Goal: Task Accomplishment & Management: Use online tool/utility

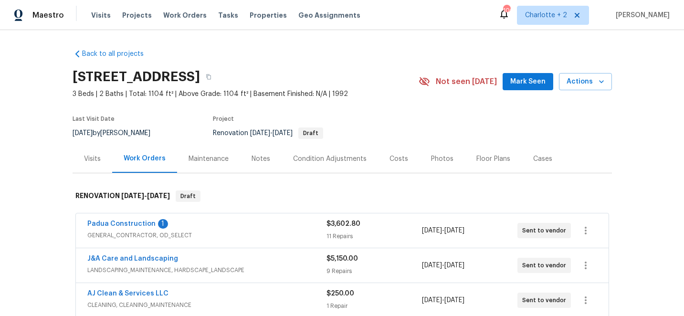
scroll to position [180, 0]
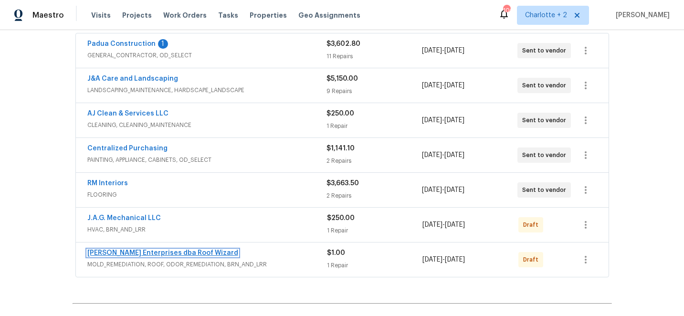
click at [141, 254] on link "[PERSON_NAME] Enterprises dba Roof Wizard" at bounding box center [162, 253] width 151 height 7
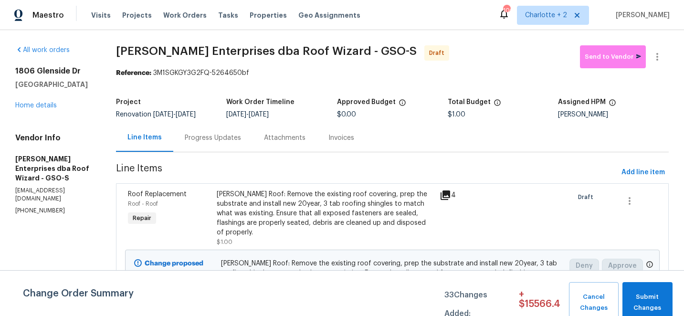
click at [223, 138] on div "Progress Updates" at bounding box center [213, 138] width 56 height 10
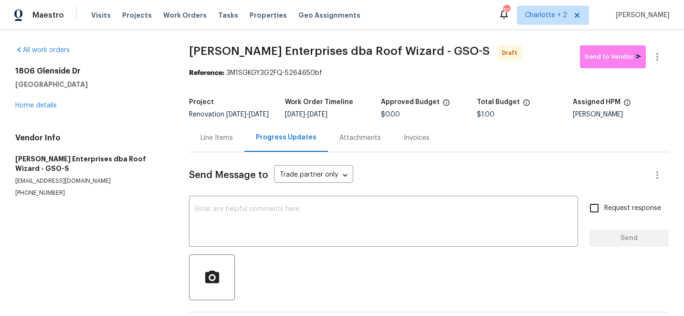
click at [211, 143] on div "Line Items" at bounding box center [216, 138] width 32 height 10
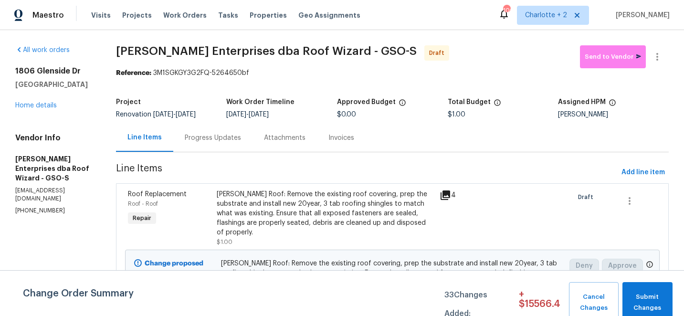
click at [253, 208] on div "[PERSON_NAME] Roof: Remove the existing roof covering, prep the substrate and i…" at bounding box center [325, 213] width 217 height 48
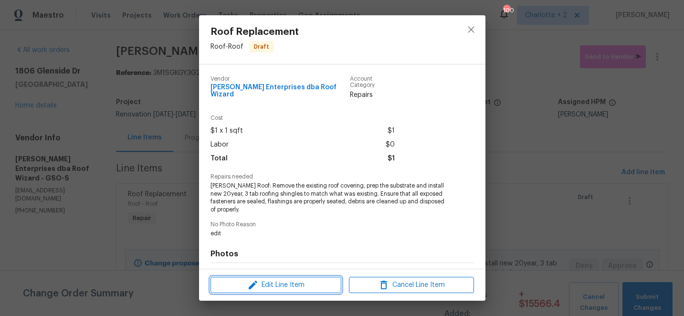
click at [268, 282] on span "Edit Line Item" at bounding box center [275, 285] width 125 height 12
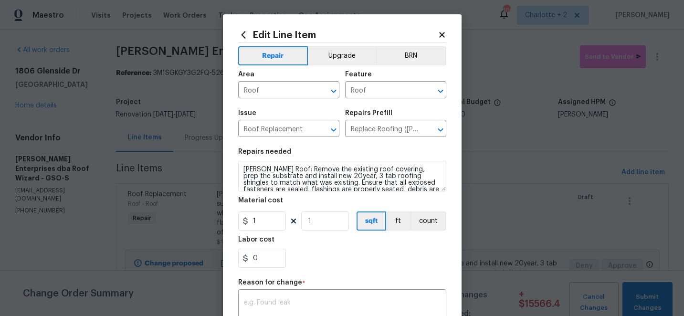
scroll to position [13, 0]
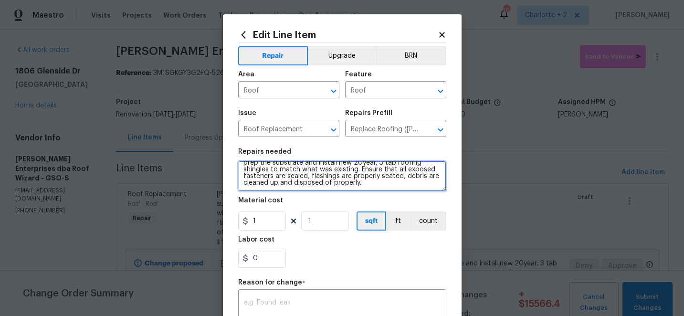
click at [338, 183] on textarea "[PERSON_NAME] Roof: Remove the existing roof covering, prep the substrate and i…" at bounding box center [342, 176] width 208 height 31
paste textarea "Roof Replacement Due to the multiple repairs necessary as well as the age and t…"
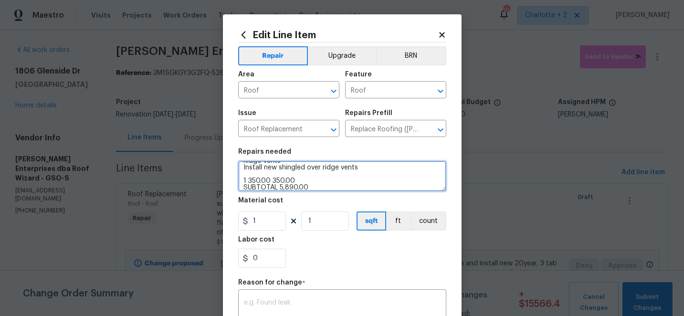
type textarea "[PERSON_NAME] Roof: Remove the existing roof covering, prep the substrate and i…"
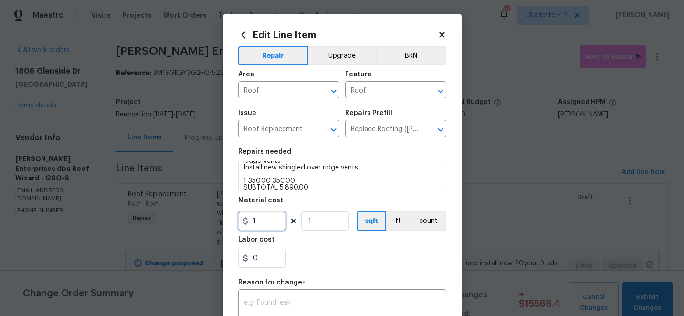
click at [267, 220] on input "1" at bounding box center [262, 220] width 48 height 19
type input "5890"
click at [269, 307] on div "Repair Upgrade BRN Area Roof ​ Feature Roof ​ Issue Roof Replacement ​ Repairs …" at bounding box center [342, 227] width 208 height 371
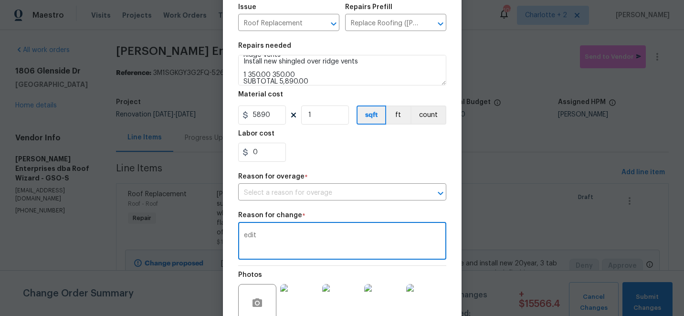
scroll to position [193, 0]
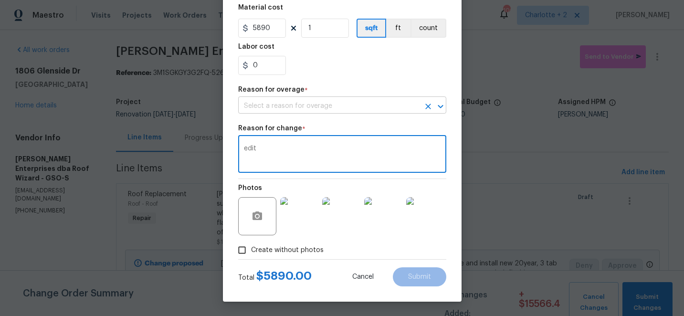
type textarea "edit"
click at [302, 107] on input "text" at bounding box center [328, 106] width 181 height 15
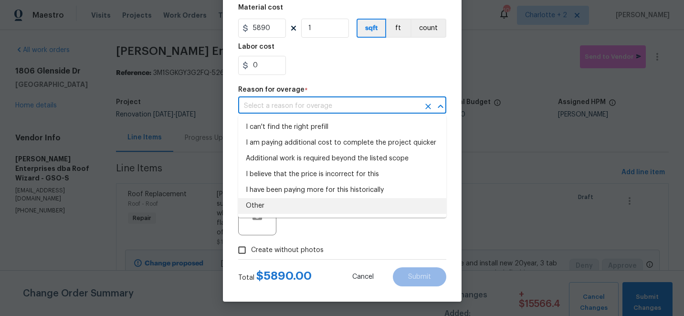
click at [264, 206] on li "Other" at bounding box center [342, 206] width 208 height 16
type input "Other"
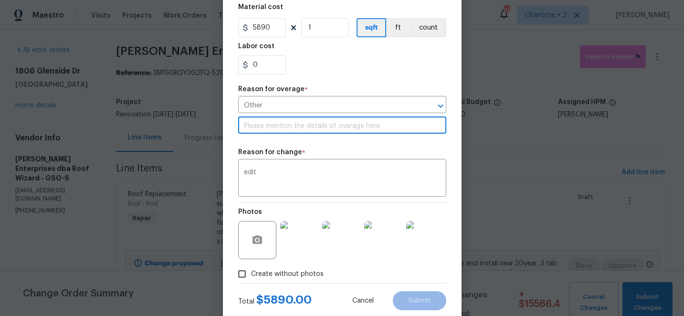
click at [286, 125] on input "text" at bounding box center [342, 126] width 208 height 15
type input "quote"
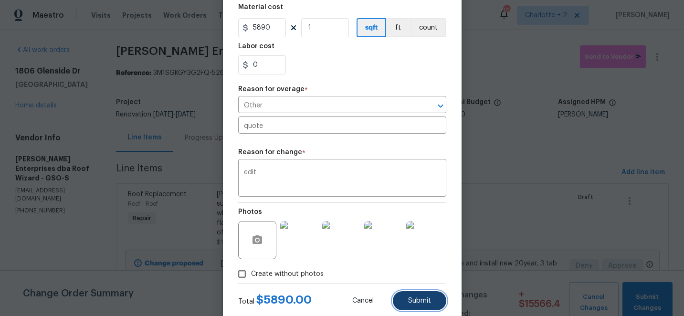
click at [403, 298] on button "Submit" at bounding box center [419, 300] width 53 height 19
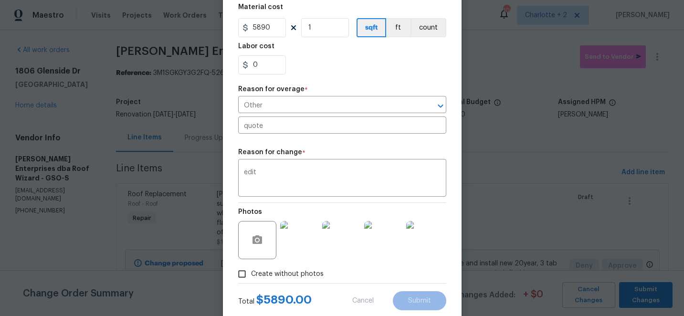
type textarea "[PERSON_NAME] Roof: Remove the existing roof covering, prep the substrate and i…"
type input "1"
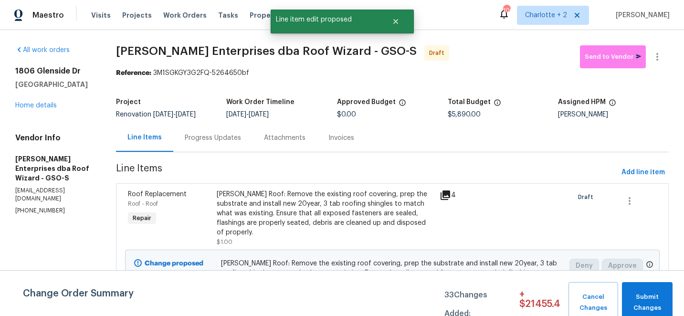
scroll to position [0, 0]
click at [31, 106] on link "Home details" at bounding box center [36, 105] width 42 height 7
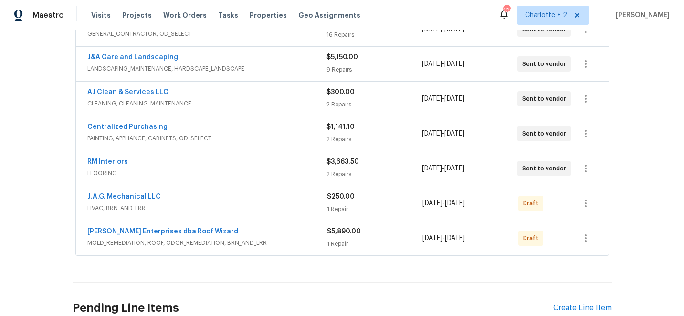
scroll to position [220, 0]
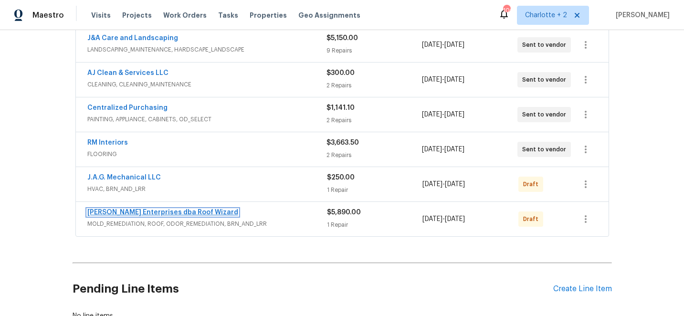
click at [125, 213] on link "[PERSON_NAME] Enterprises dba Roof Wizard" at bounding box center [162, 212] width 151 height 7
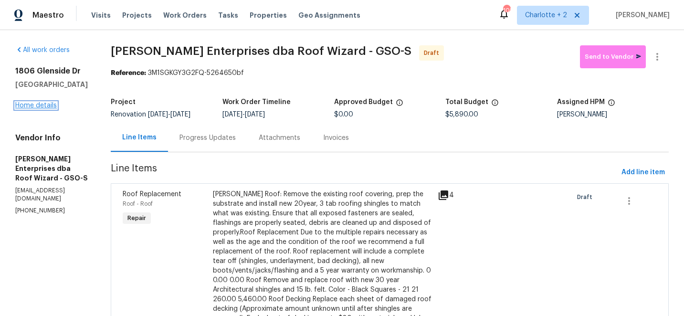
click at [29, 109] on link "Home details" at bounding box center [36, 105] width 42 height 7
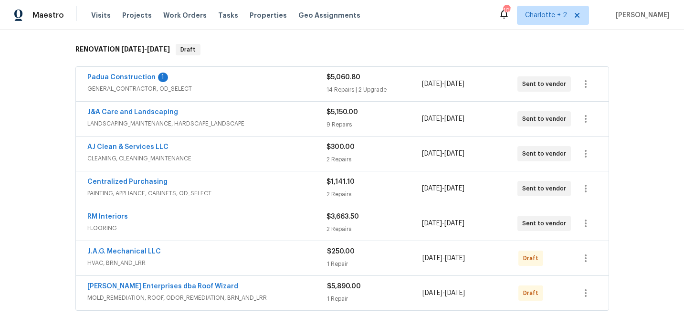
scroll to position [154, 0]
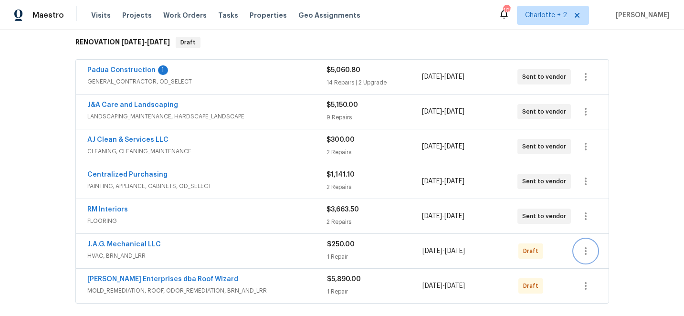
click at [587, 254] on icon "button" at bounding box center [585, 250] width 11 height 11
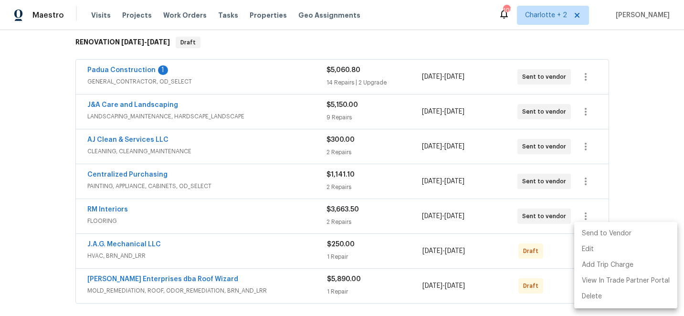
click at [616, 232] on li "Send to Vendor" at bounding box center [625, 234] width 103 height 16
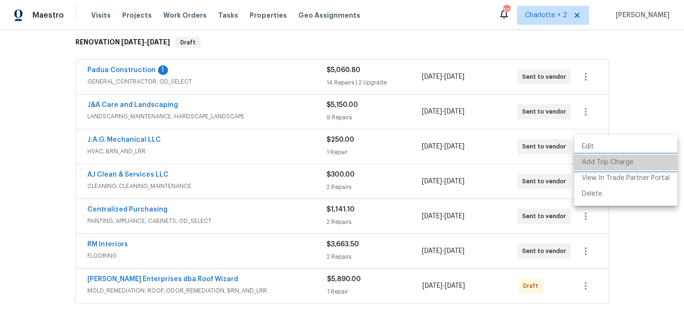
click at [643, 168] on li "Add Trip Charge" at bounding box center [625, 163] width 103 height 16
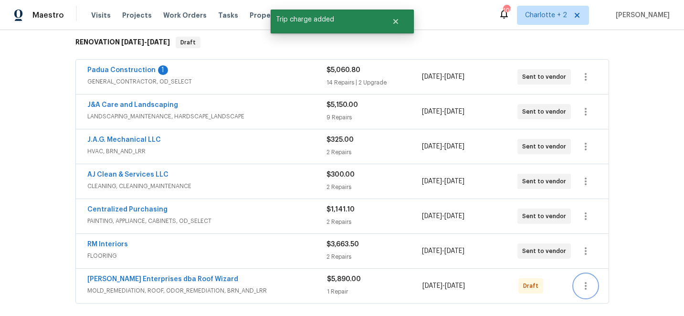
click at [587, 288] on icon "button" at bounding box center [585, 285] width 11 height 11
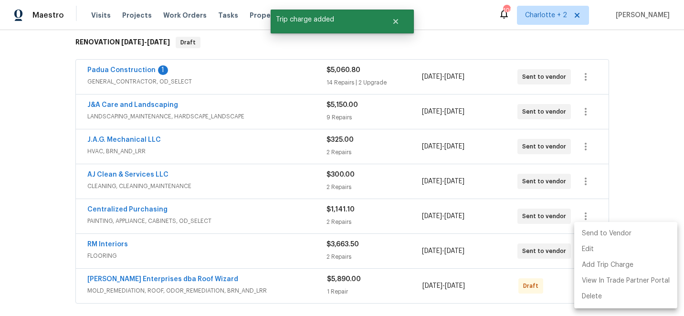
click at [624, 234] on li "Send to Vendor" at bounding box center [625, 234] width 103 height 16
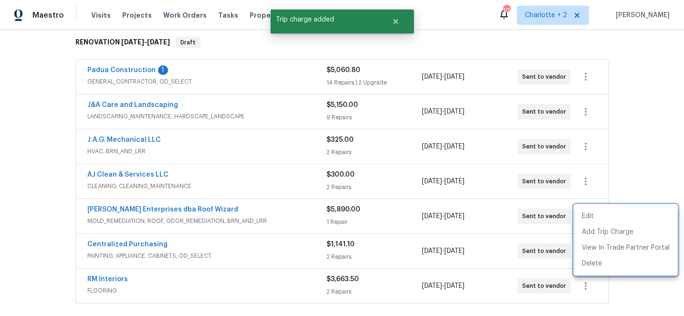
click at [638, 126] on div at bounding box center [342, 158] width 684 height 316
